Goal: Register for event/course

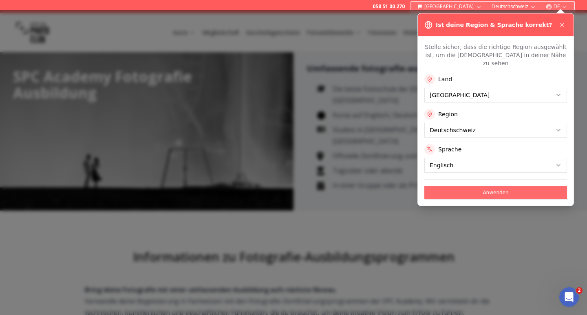
click at [480, 186] on button "Anwenden" at bounding box center [495, 192] width 143 height 13
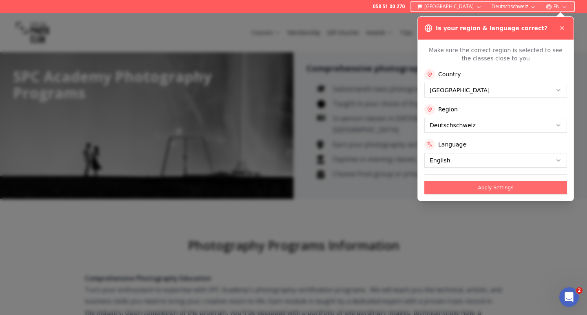
click at [466, 185] on button "Apply Settings" at bounding box center [495, 187] width 143 height 13
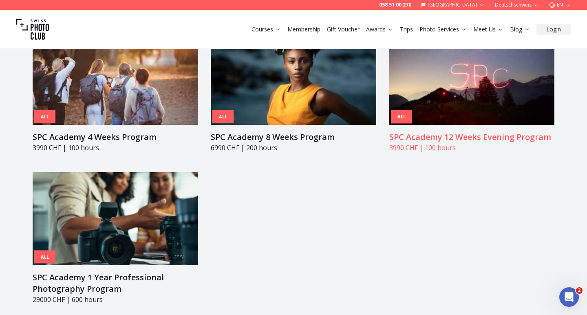
scroll to position [899, 0]
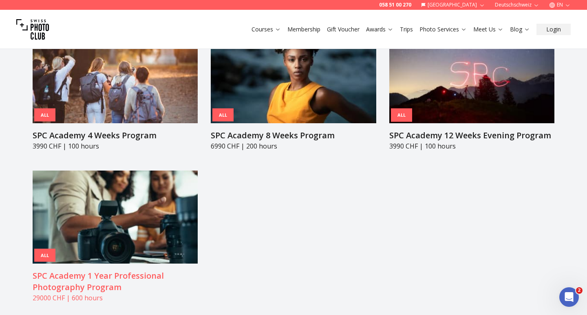
click at [47, 248] on div "All" at bounding box center [44, 254] width 21 height 13
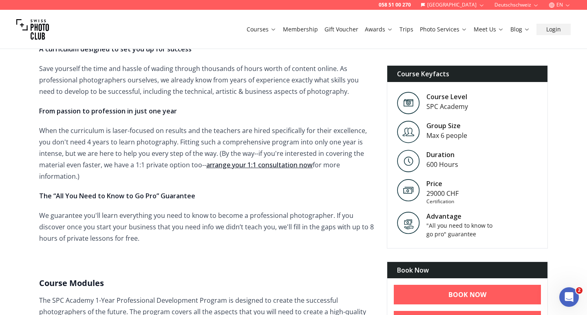
scroll to position [437, 0]
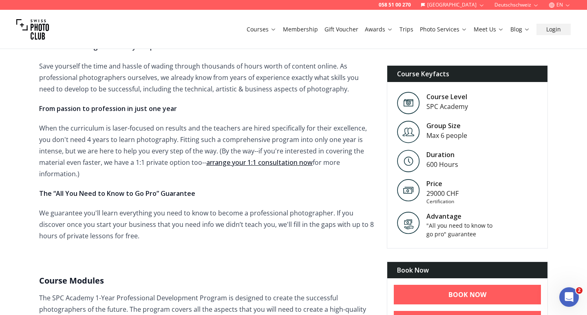
click at [559, 4] on button "EN" at bounding box center [559, 5] width 29 height 10
click at [565, 17] on link "fr" at bounding box center [560, 18] width 17 height 10
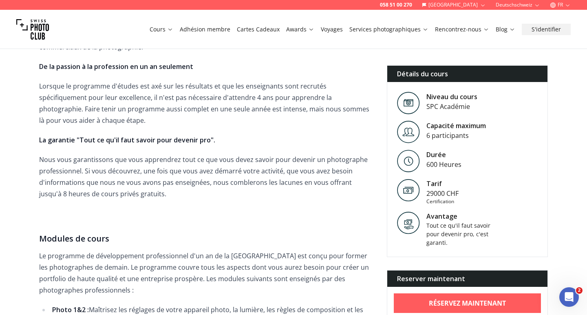
scroll to position [473, 0]
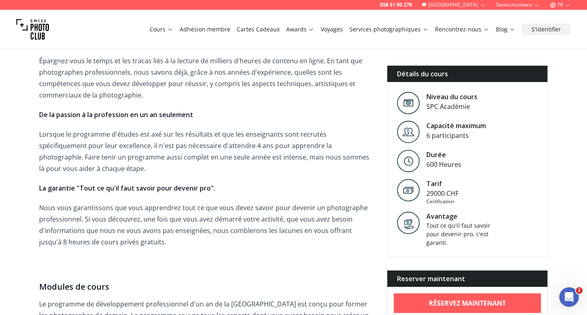
click at [560, 2] on button "FR" at bounding box center [560, 5] width 27 height 10
click at [558, 26] on link "de" at bounding box center [560, 28] width 17 height 10
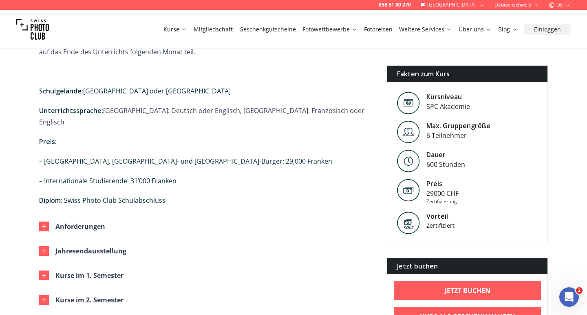
scroll to position [603, 0]
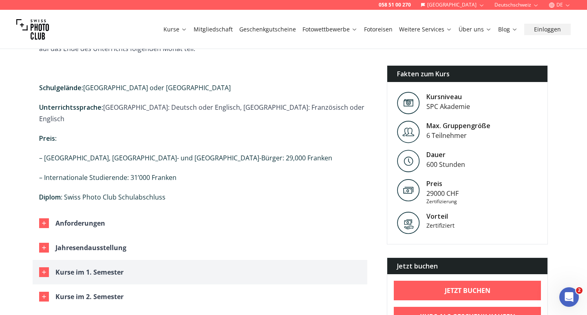
click at [88, 266] on div "Kurse im 1. Semester" at bounding box center [89, 271] width 68 height 11
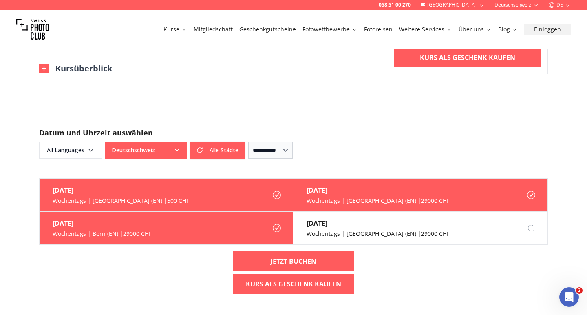
scroll to position [2001, 0]
click at [248, 179] on label "[DATE] Wochentags | [GEOGRAPHIC_DATA] (EN) | 500 CHF" at bounding box center [167, 195] width 254 height 33
click at [279, 224] on icon at bounding box center [277, 228] width 8 height 8
click at [277, 224] on icon at bounding box center [277, 228] width 8 height 8
click at [533, 191] on icon at bounding box center [531, 195] width 8 height 8
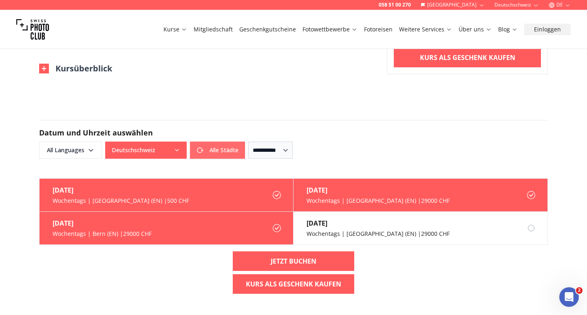
click at [200, 141] on button "Alle Städte" at bounding box center [217, 149] width 55 height 17
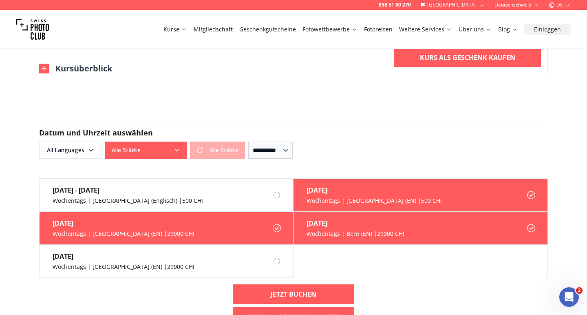
click at [278, 226] on icon at bounding box center [277, 227] width 4 height 3
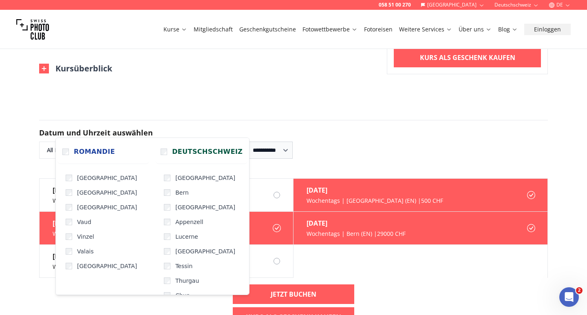
click at [141, 141] on button "Alle Städte" at bounding box center [146, 149] width 82 height 17
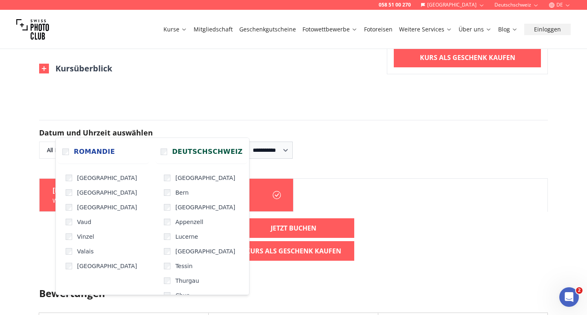
click at [269, 287] on h3 "Bewertungen" at bounding box center [293, 293] width 509 height 13
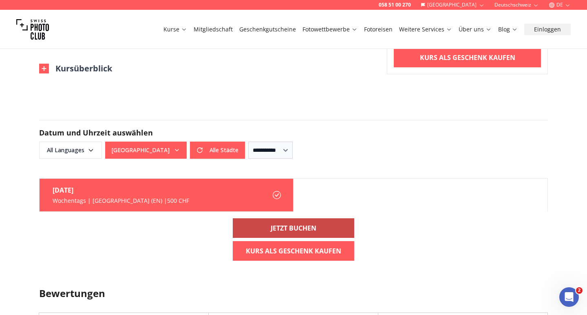
click at [289, 223] on b "Jetzt buchen" at bounding box center [294, 228] width 46 height 10
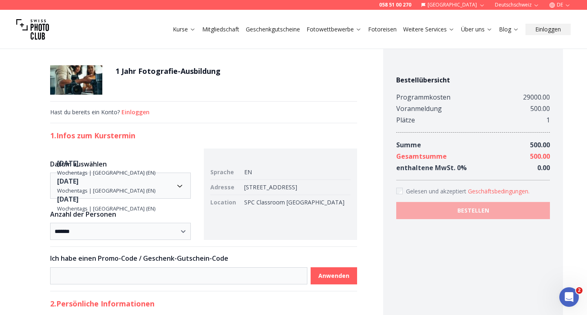
scroll to position [0, 0]
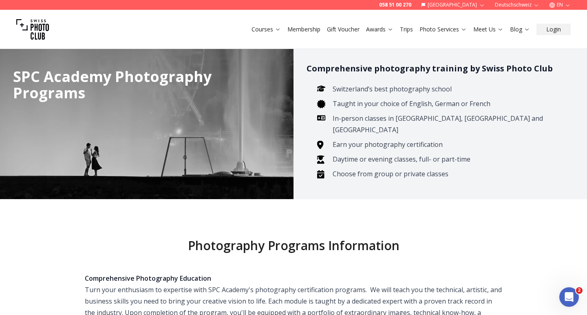
scroll to position [0, 0]
